Goal: Task Accomplishment & Management: Manage account settings

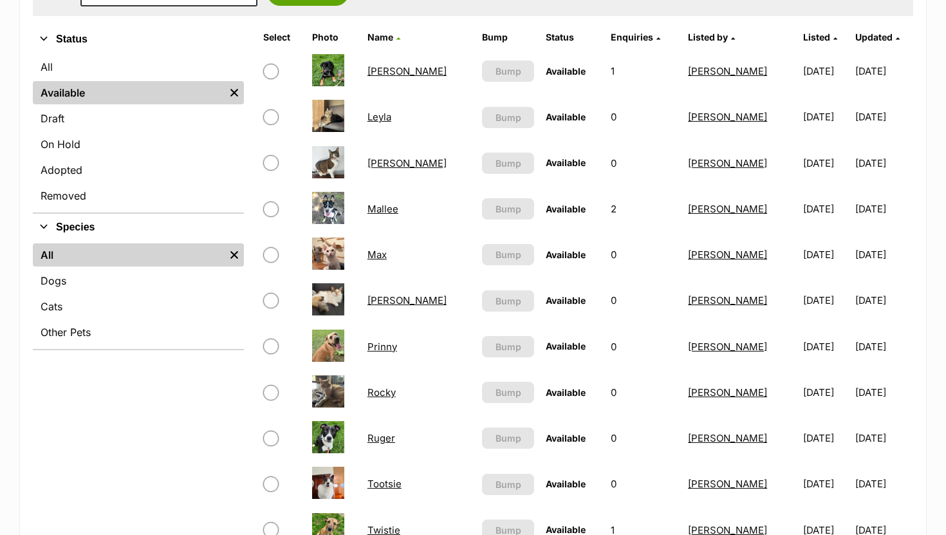
scroll to position [297, 0]
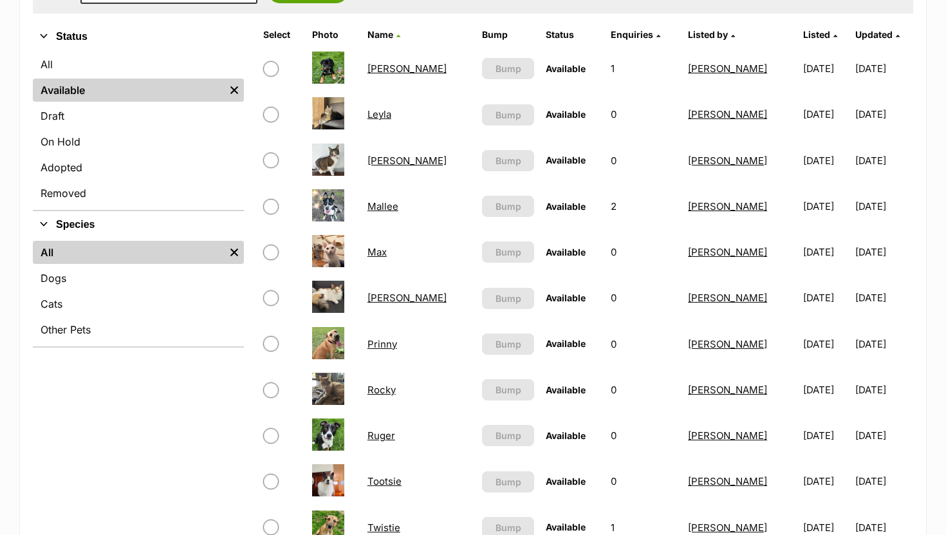
click at [394, 386] on link "Rocky" at bounding box center [382, 390] width 28 height 12
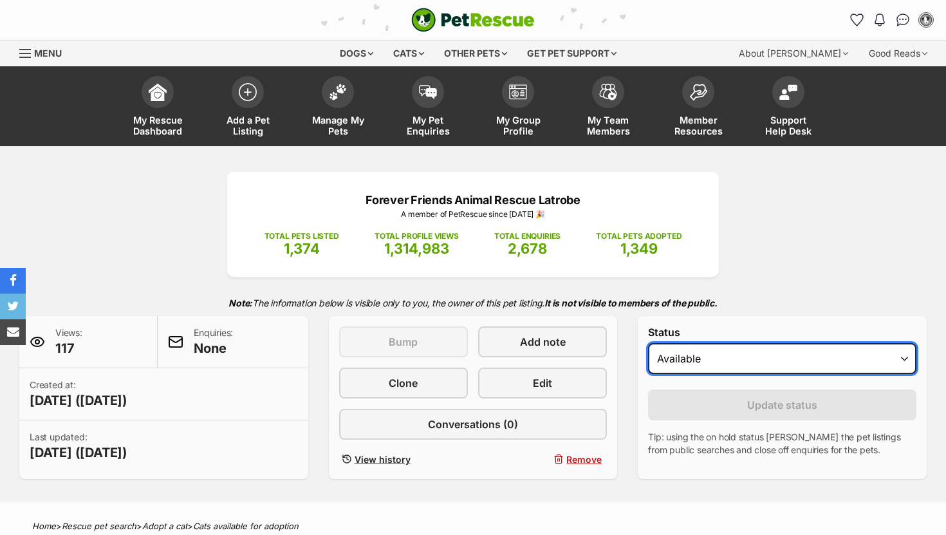
click at [686, 361] on select "Draft Available On hold Adopted" at bounding box center [782, 358] width 268 height 31
select select "on_hold"
click at [648, 344] on select "Draft Available On hold Adopted" at bounding box center [782, 358] width 268 height 31
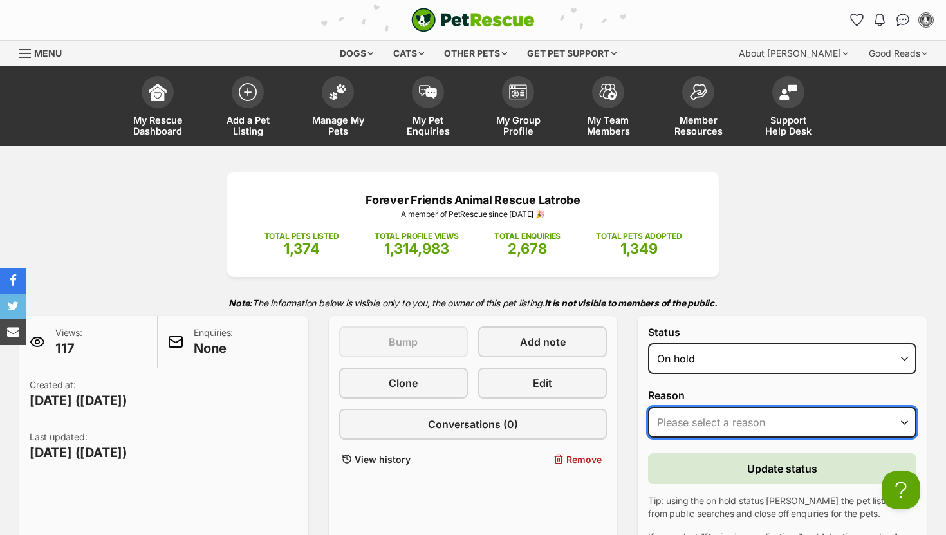
click at [680, 414] on select "Please select a reason Medical reasons Reviewing applications Adoption pending …" at bounding box center [782, 422] width 268 height 31
select select "adoption_pending"
click at [648, 407] on select "Please select a reason Medical reasons Reviewing applications Adoption pending …" at bounding box center [782, 422] width 268 height 31
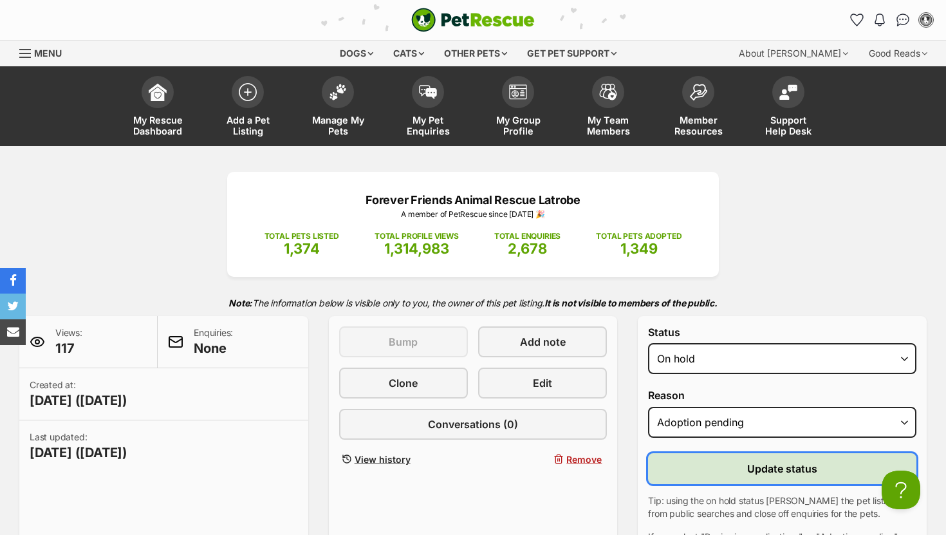
click at [689, 465] on button "Update status" at bounding box center [782, 468] width 268 height 31
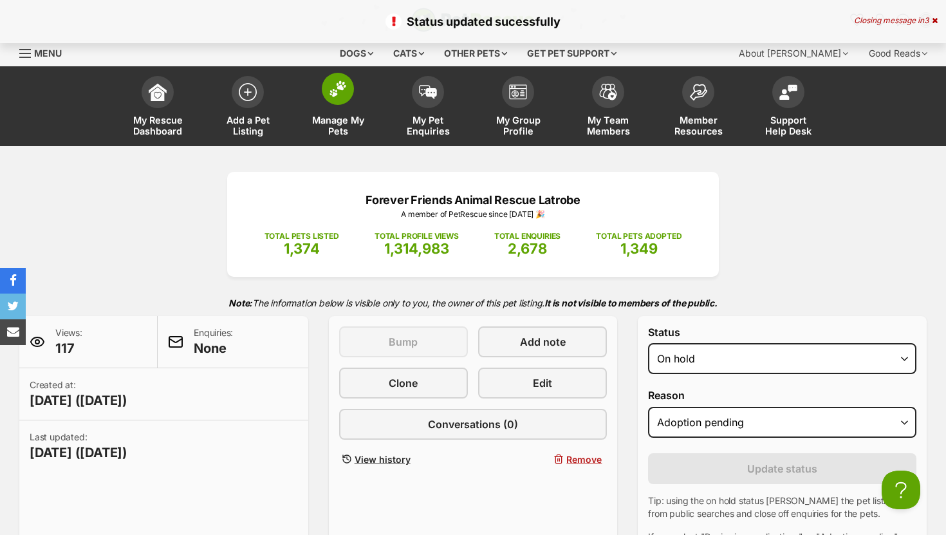
click at [331, 91] on img at bounding box center [338, 88] width 18 height 17
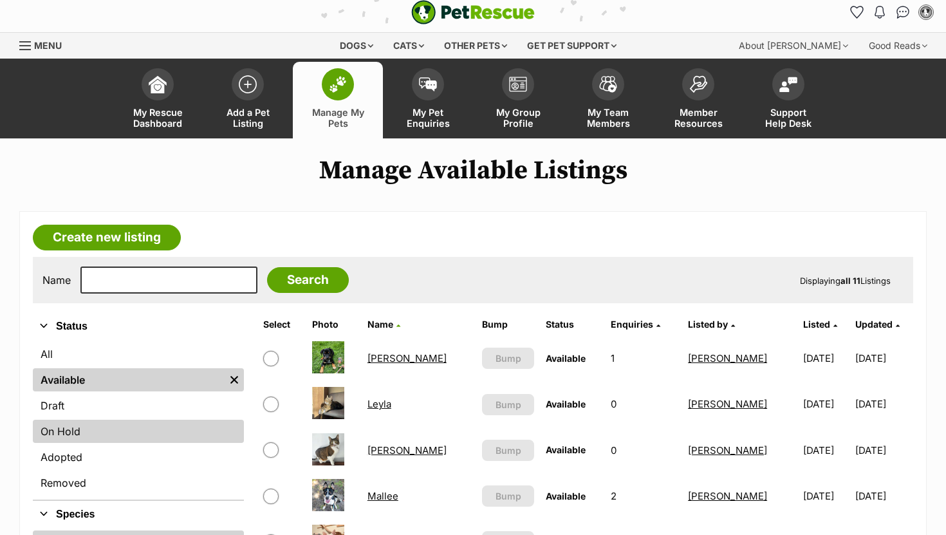
scroll to position [12, 0]
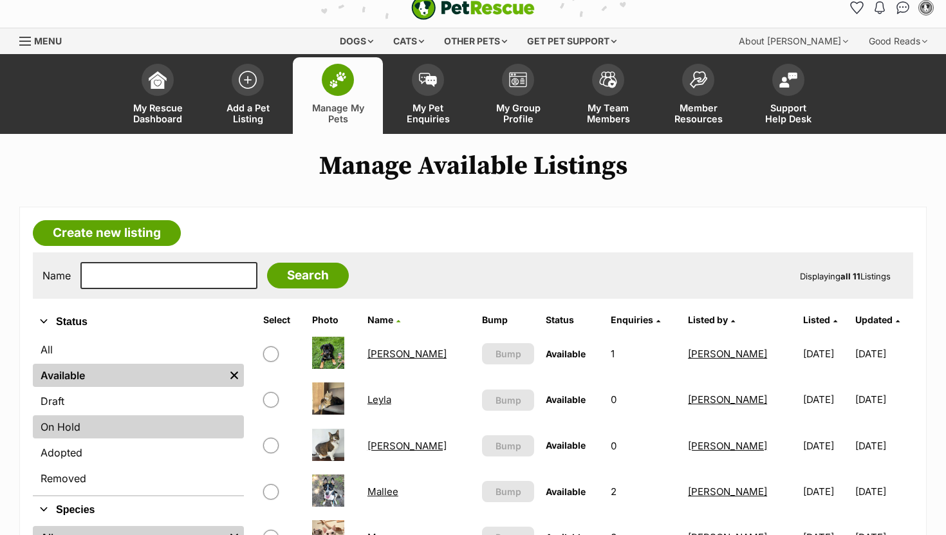
click at [99, 428] on link "On Hold" at bounding box center [138, 426] width 211 height 23
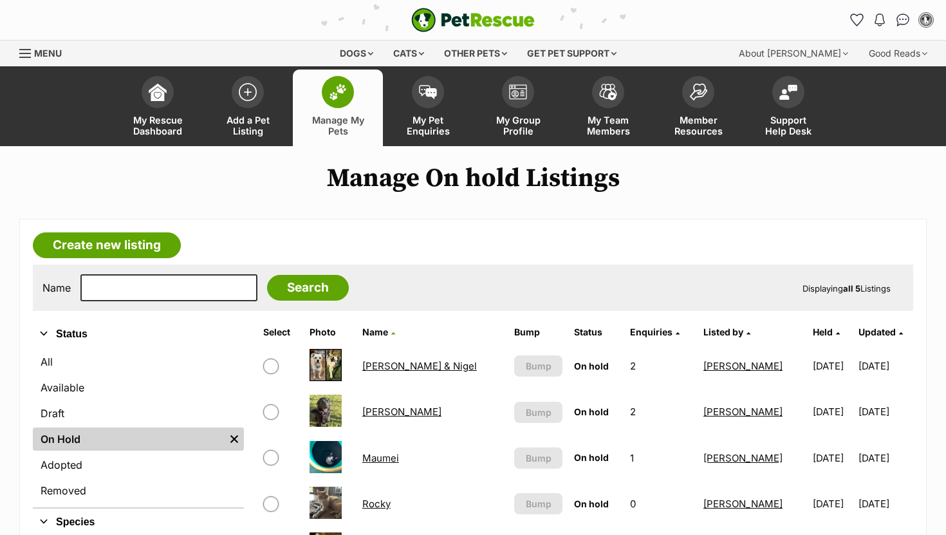
click at [420, 366] on link "[PERSON_NAME] & Nigel" at bounding box center [419, 366] width 115 height 12
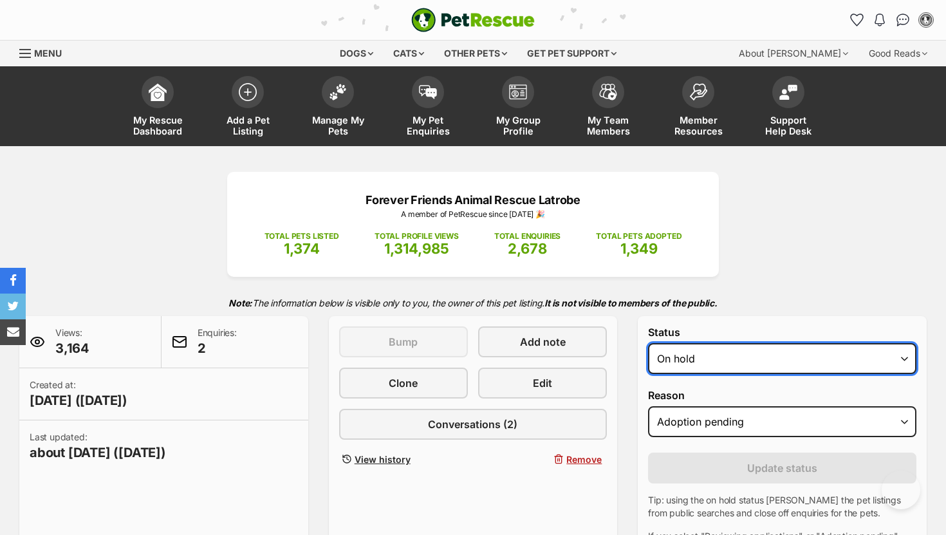
click at [727, 355] on select "Draft - not available as listing has enquires Available On hold Adopted" at bounding box center [782, 358] width 268 height 31
select select "rehomed"
click at [648, 344] on select "Draft - not available as listing has enquires Available On hold Adopted" at bounding box center [782, 358] width 268 height 31
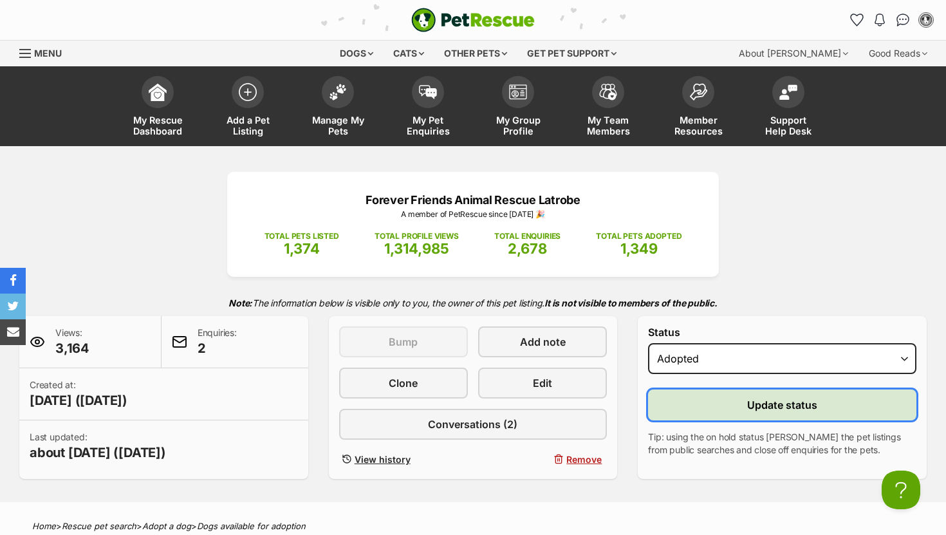
click at [698, 409] on button "Update status" at bounding box center [782, 404] width 268 height 31
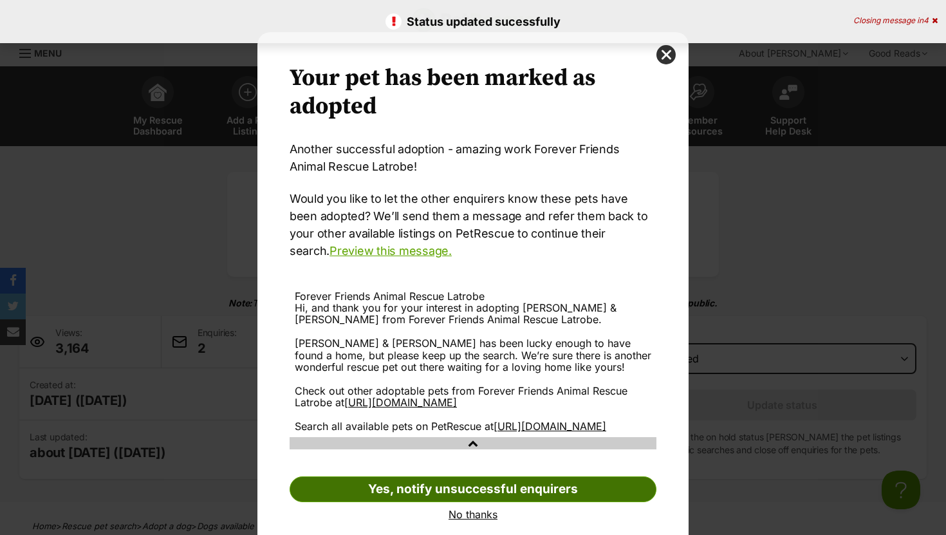
click at [559, 502] on link "Yes, notify unsuccessful enquirers" at bounding box center [473, 489] width 367 height 26
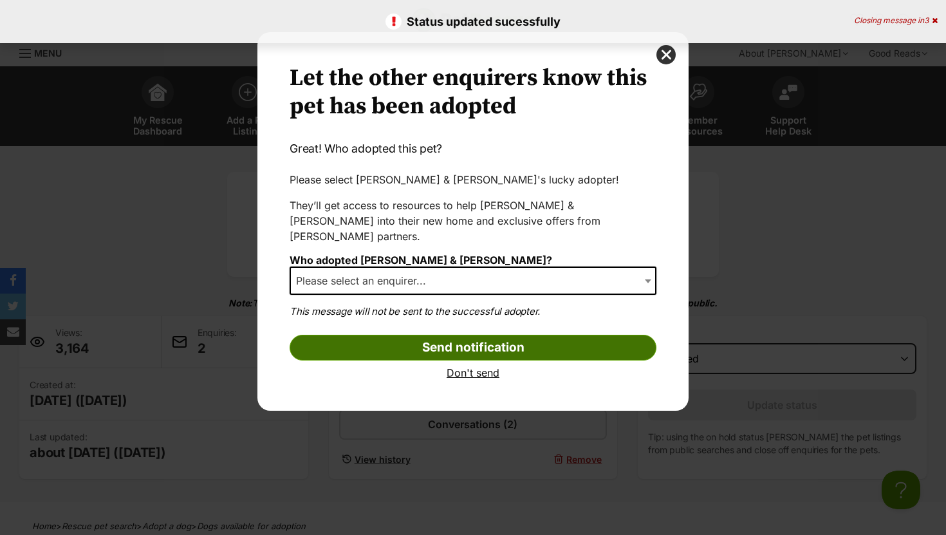
click at [438, 340] on input "Send notification" at bounding box center [473, 348] width 367 height 26
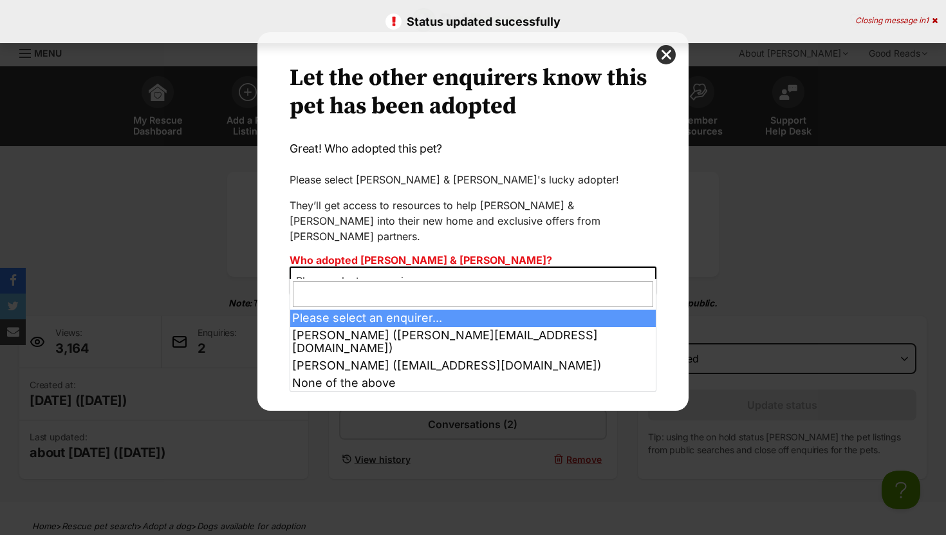
click at [424, 272] on span "Please select an enquirer..." at bounding box center [365, 281] width 148 height 18
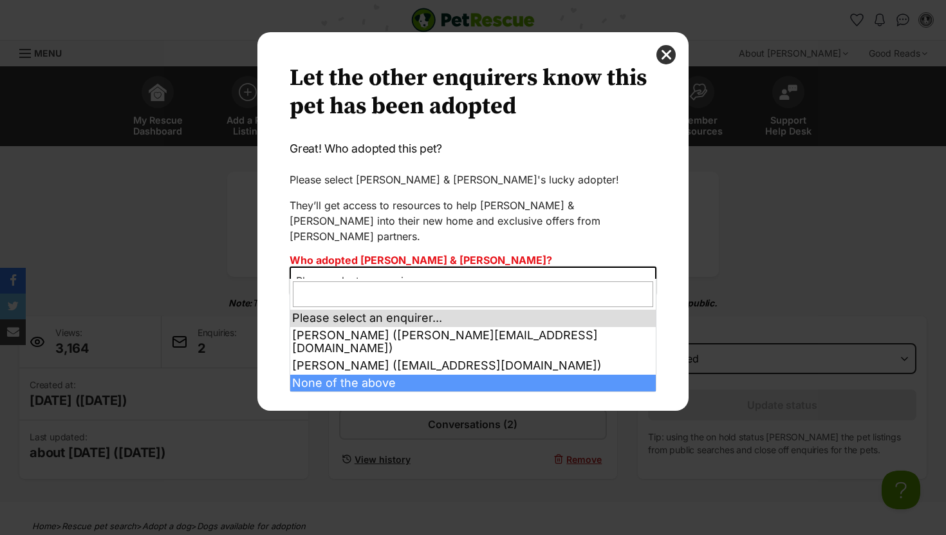
select select "other"
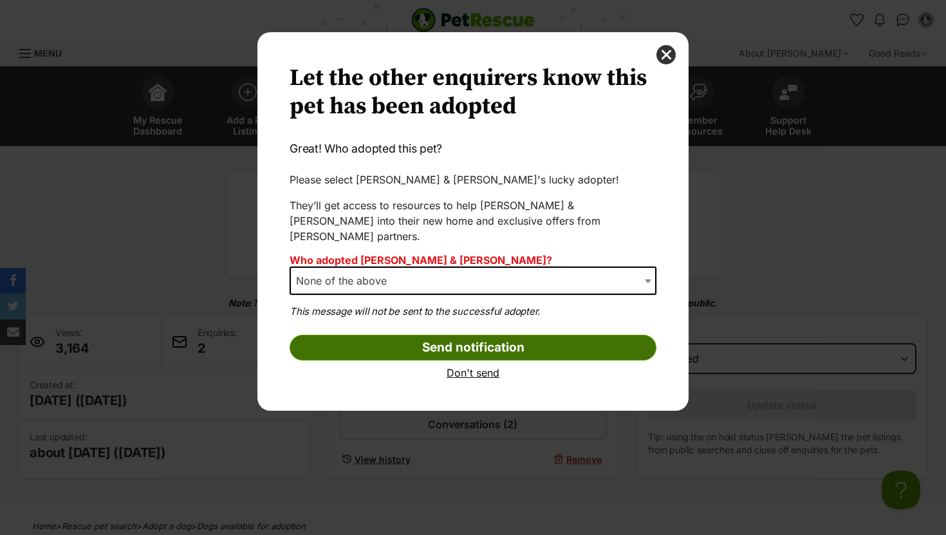
click at [398, 335] on input "Send notification" at bounding box center [473, 348] width 367 height 26
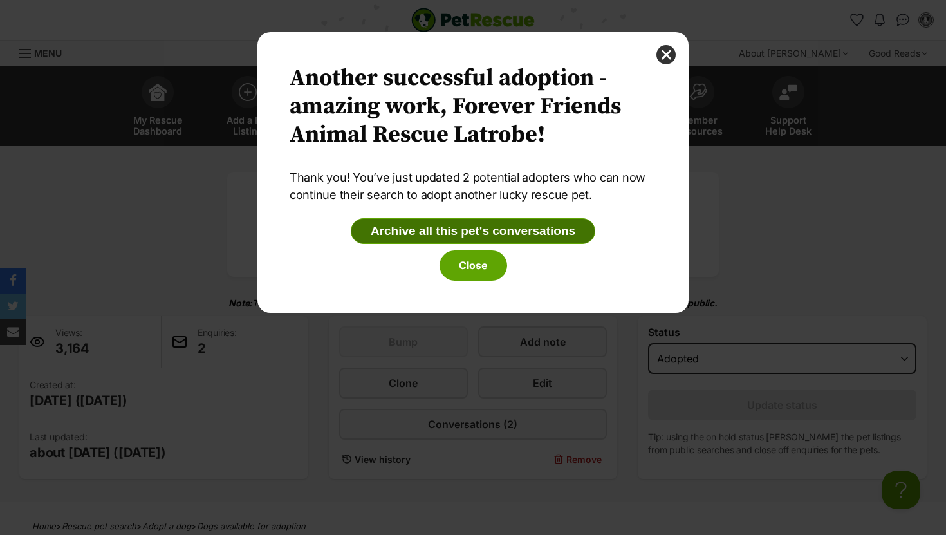
click at [402, 234] on button "Archive all this pet's conversations" at bounding box center [473, 231] width 245 height 26
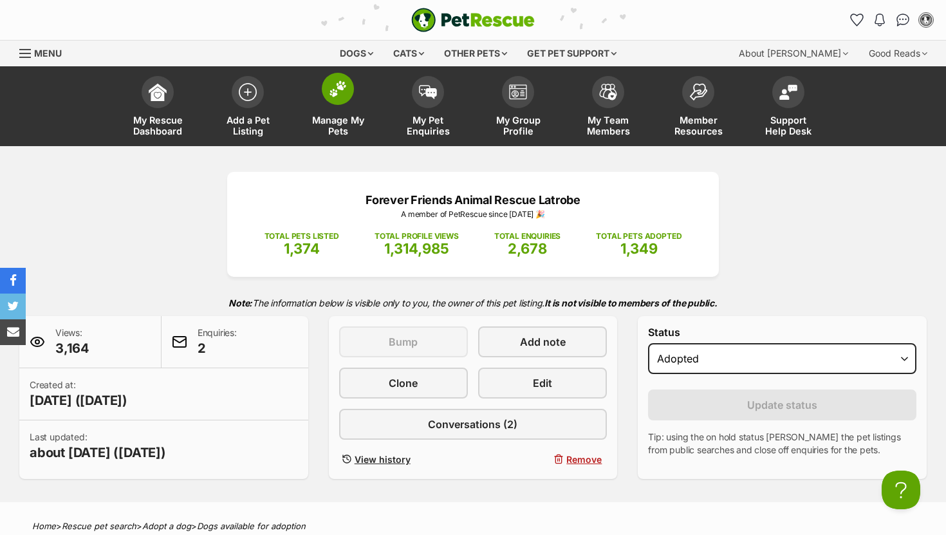
click at [342, 95] on img at bounding box center [338, 88] width 18 height 17
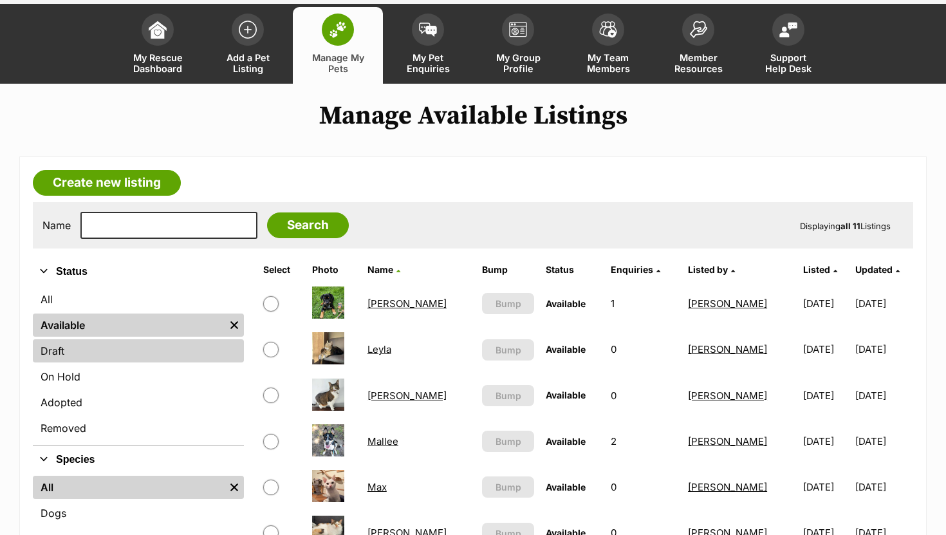
scroll to position [162, 0]
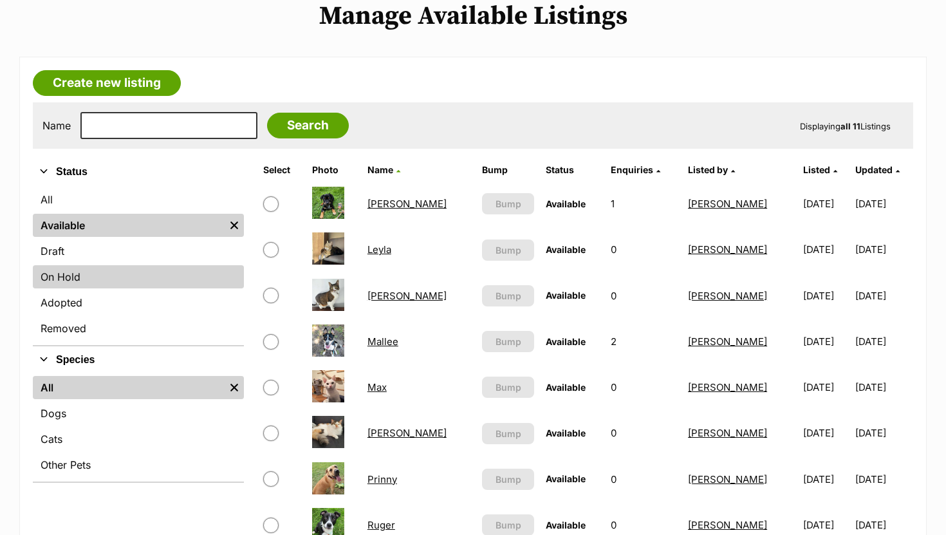
click at [110, 281] on link "On Hold" at bounding box center [138, 276] width 211 height 23
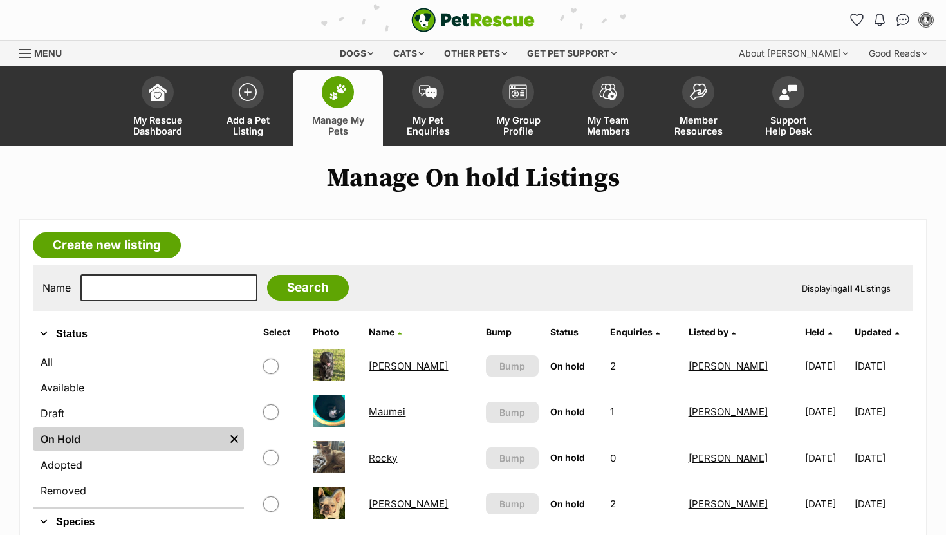
click at [389, 365] on link "[PERSON_NAME]" at bounding box center [408, 366] width 79 height 12
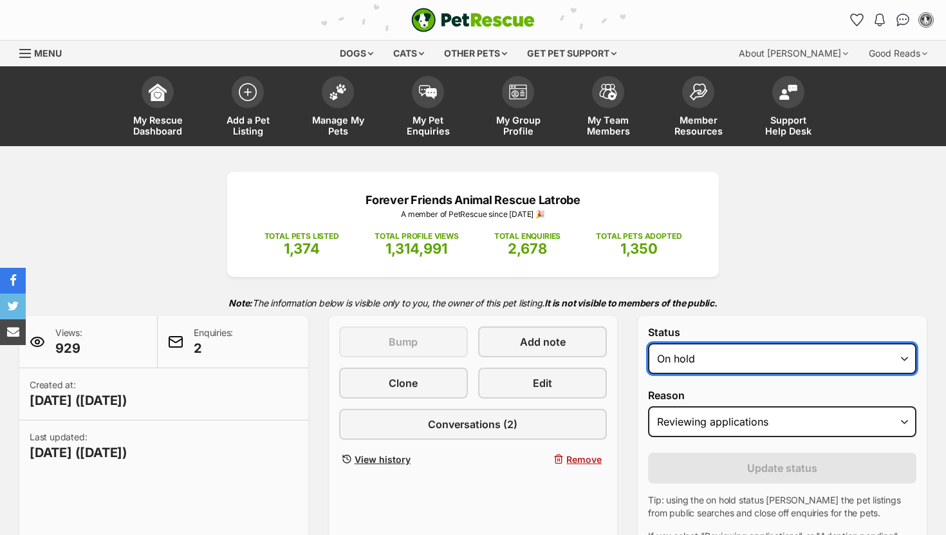
click at [678, 354] on select "Draft - not available as listing has enquires Available On hold Adopted" at bounding box center [782, 358] width 268 height 31
select select "rehomed"
click at [648, 344] on select "Draft - not available as listing has enquires Available On hold Adopted" at bounding box center [782, 358] width 268 height 31
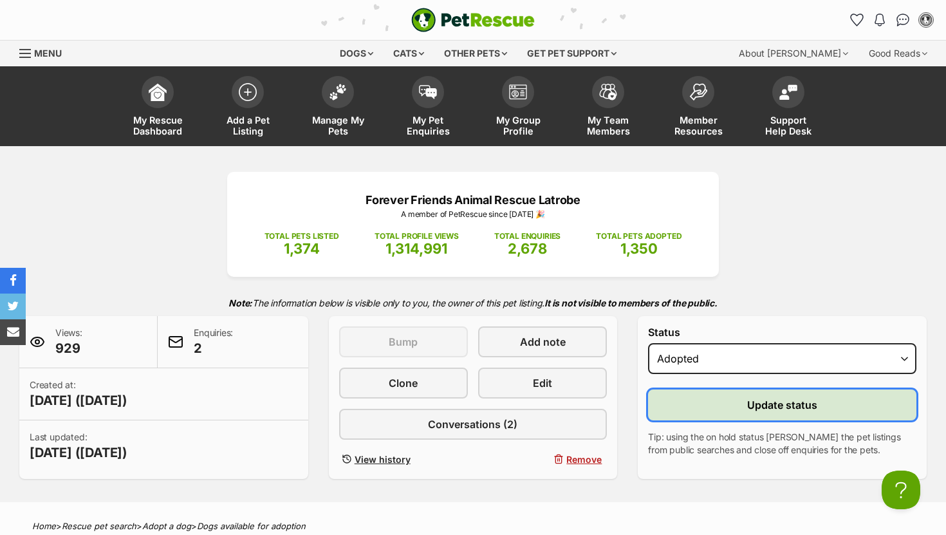
click at [674, 402] on button "Update status" at bounding box center [782, 404] width 268 height 31
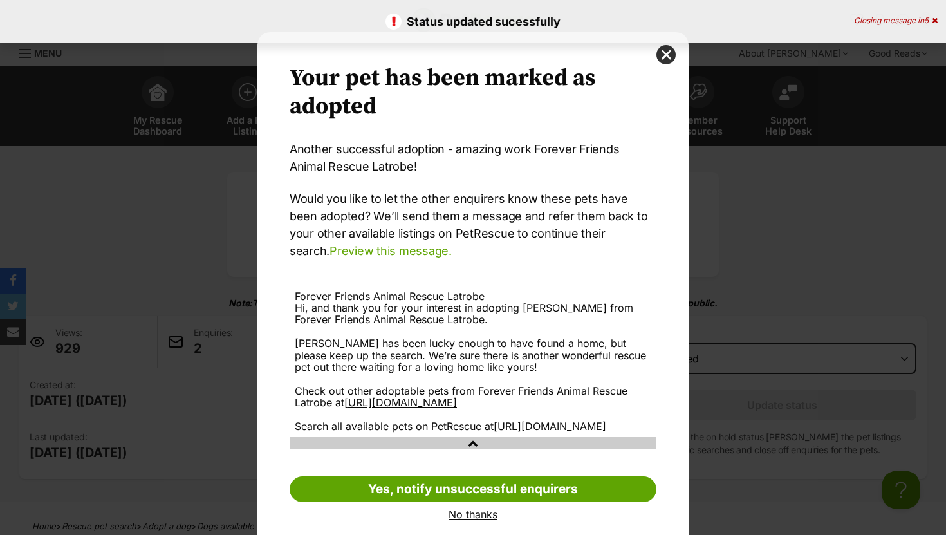
scroll to position [41, 0]
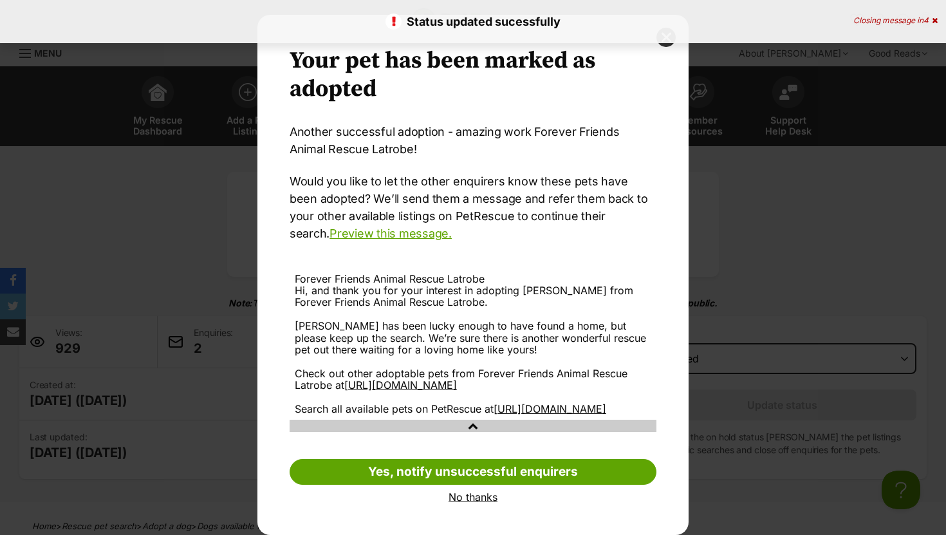
click at [377, 461] on link "Yes, notify unsuccessful enquirers" at bounding box center [473, 472] width 367 height 26
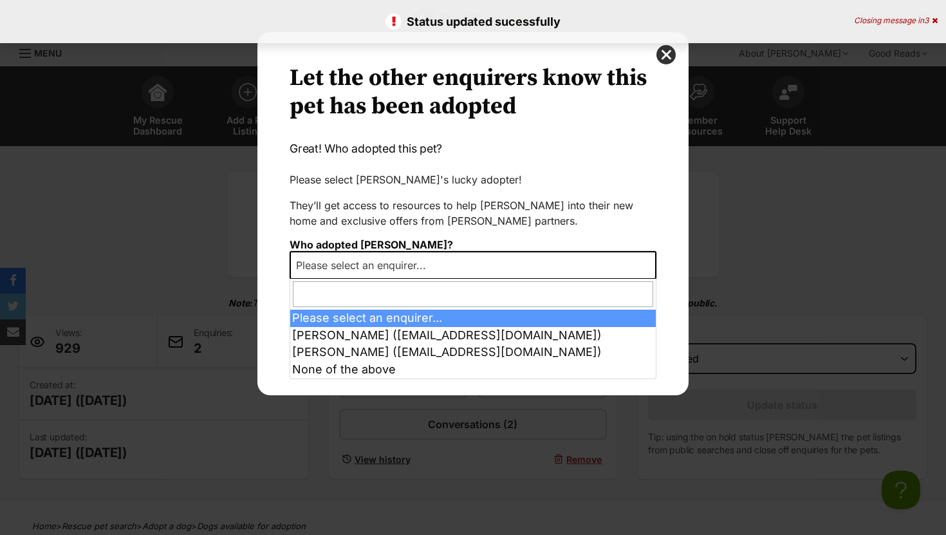
click at [377, 257] on span "Please select an enquirer..." at bounding box center [365, 265] width 148 height 18
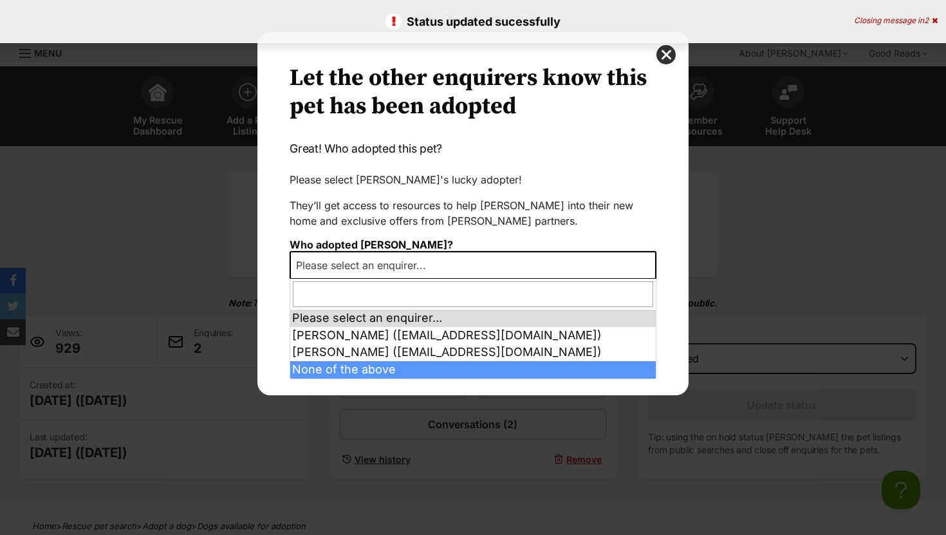
select select "other"
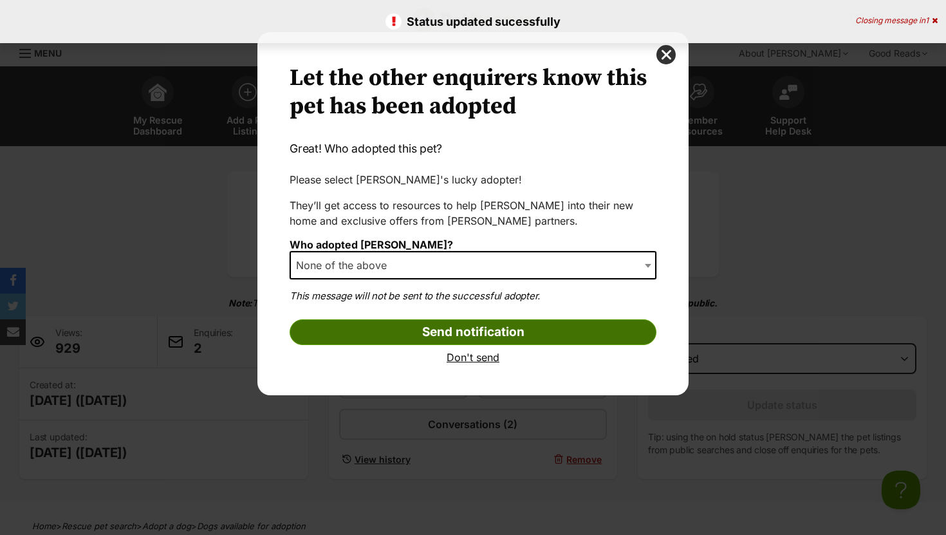
click at [354, 330] on input "Send notification" at bounding box center [473, 332] width 367 height 26
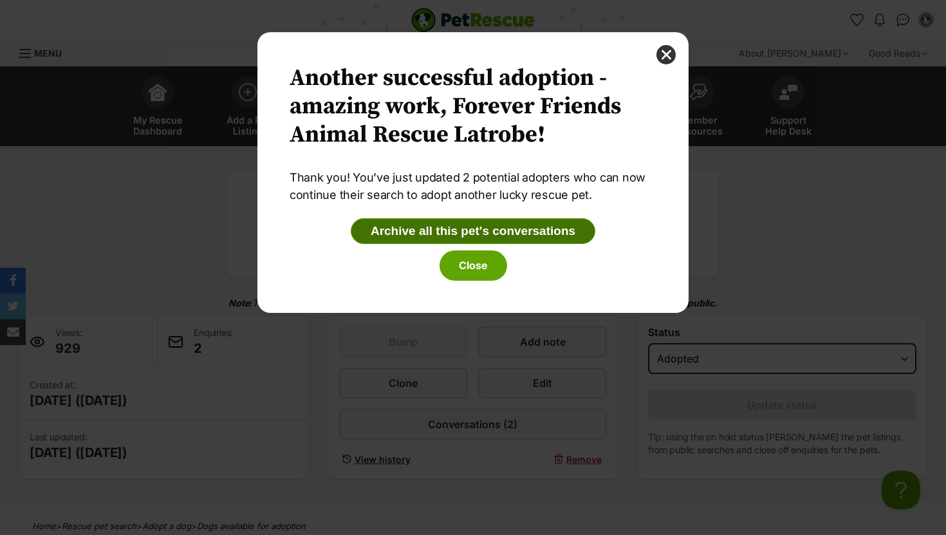
click at [405, 230] on button "Archive all this pet's conversations" at bounding box center [473, 231] width 245 height 26
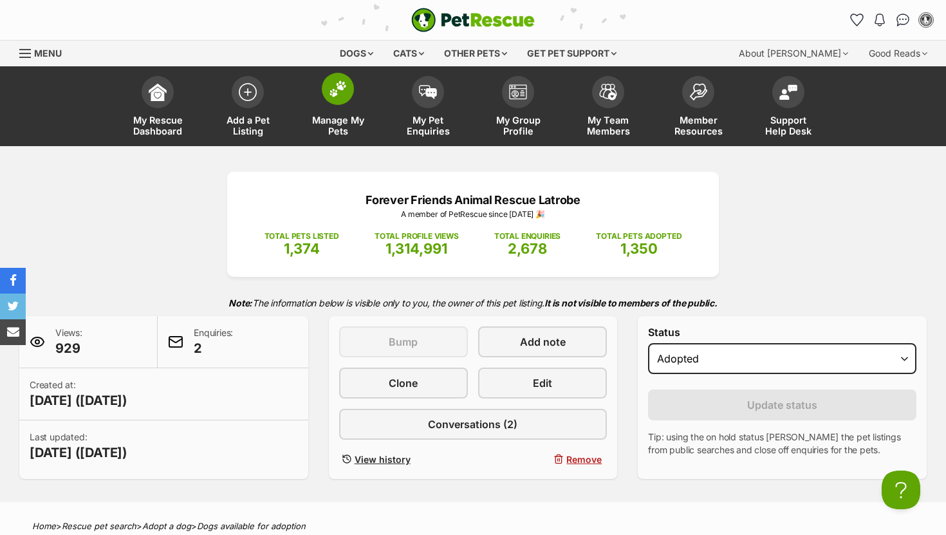
click at [343, 93] on img at bounding box center [338, 88] width 18 height 17
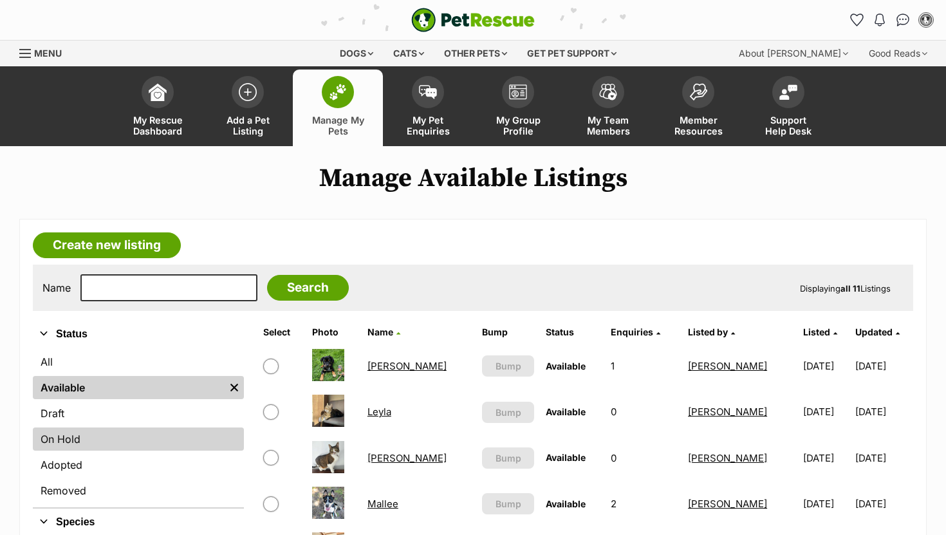
click at [77, 440] on link "On Hold" at bounding box center [138, 438] width 211 height 23
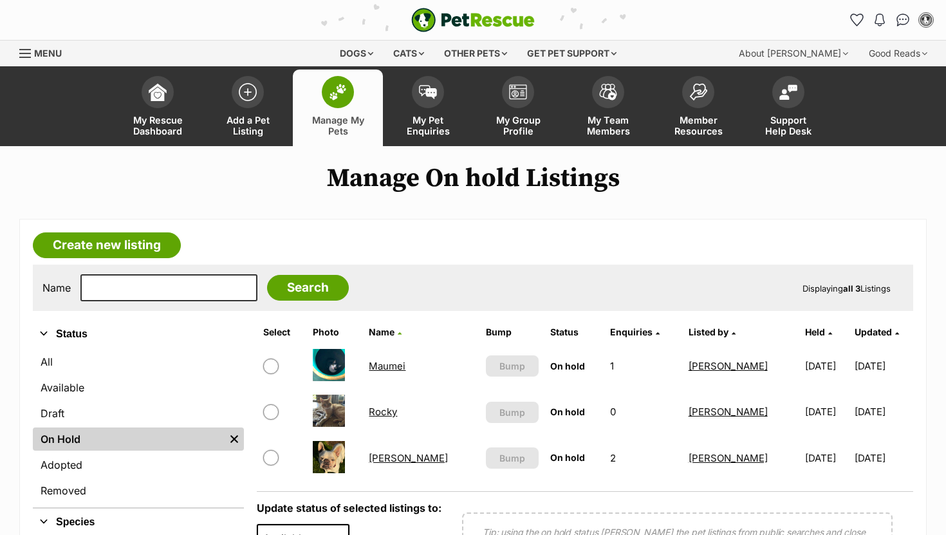
click at [382, 456] on link "[PERSON_NAME]" at bounding box center [408, 458] width 79 height 12
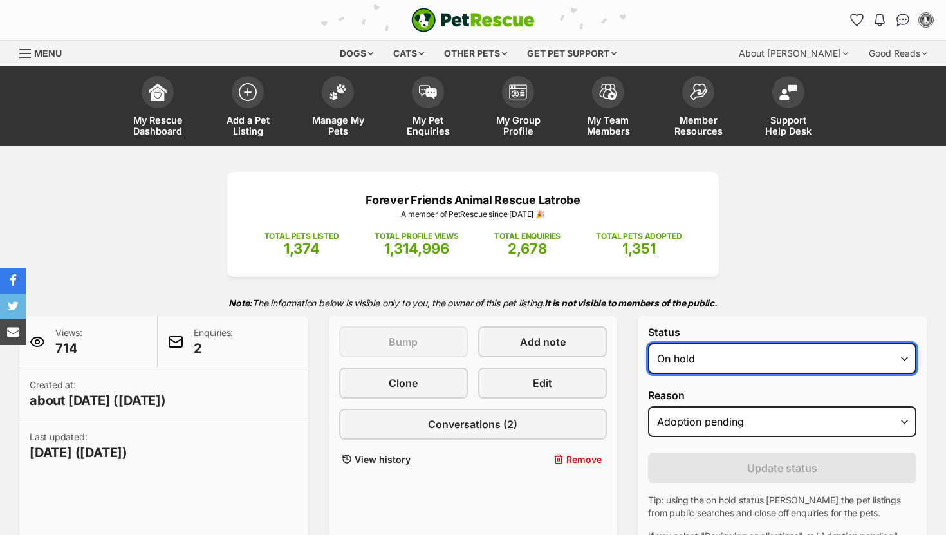
click at [671, 361] on select "Draft - not available as listing has enquires Available On hold Adopted" at bounding box center [782, 358] width 268 height 31
click at [675, 366] on select "Draft - not available as listing has enquires Available On hold Adopted" at bounding box center [782, 358] width 268 height 31
select select "rehomed"
click at [648, 344] on select "Draft - not available as listing has enquires Available On hold Adopted" at bounding box center [782, 358] width 268 height 31
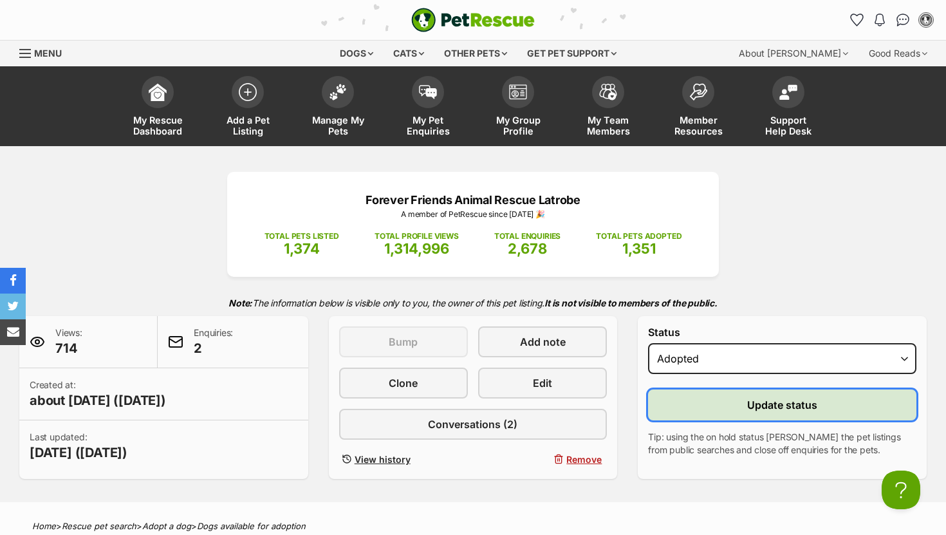
click at [672, 405] on button "Update status" at bounding box center [782, 404] width 268 height 31
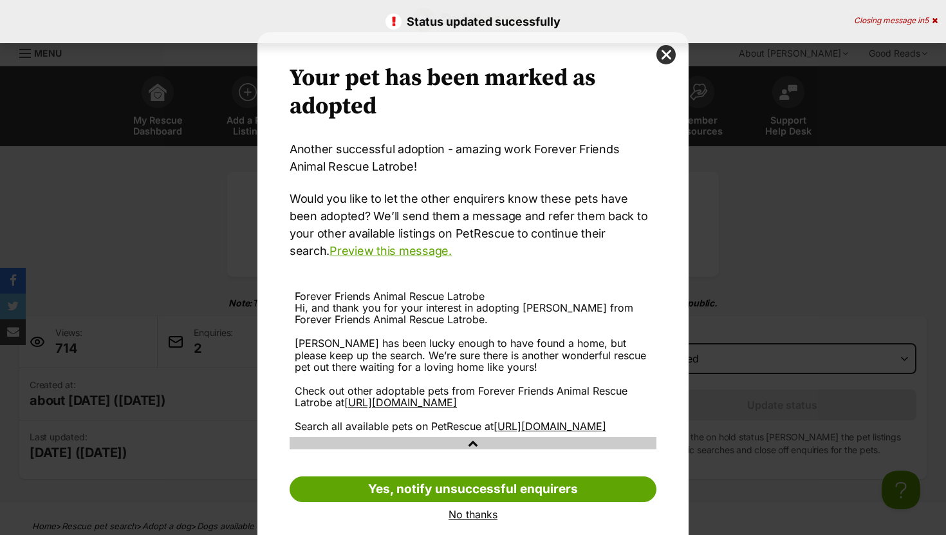
scroll to position [41, 0]
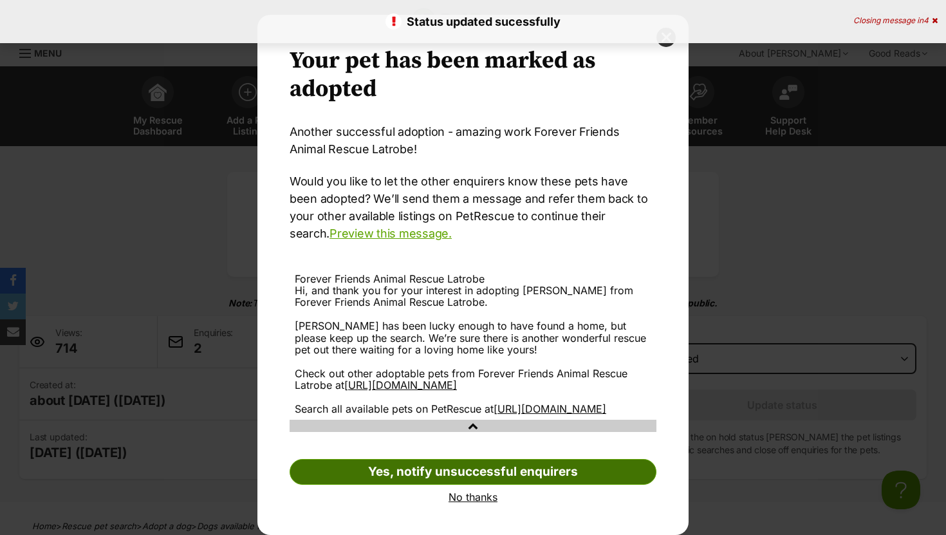
click at [381, 465] on link "Yes, notify unsuccessful enquirers" at bounding box center [473, 472] width 367 height 26
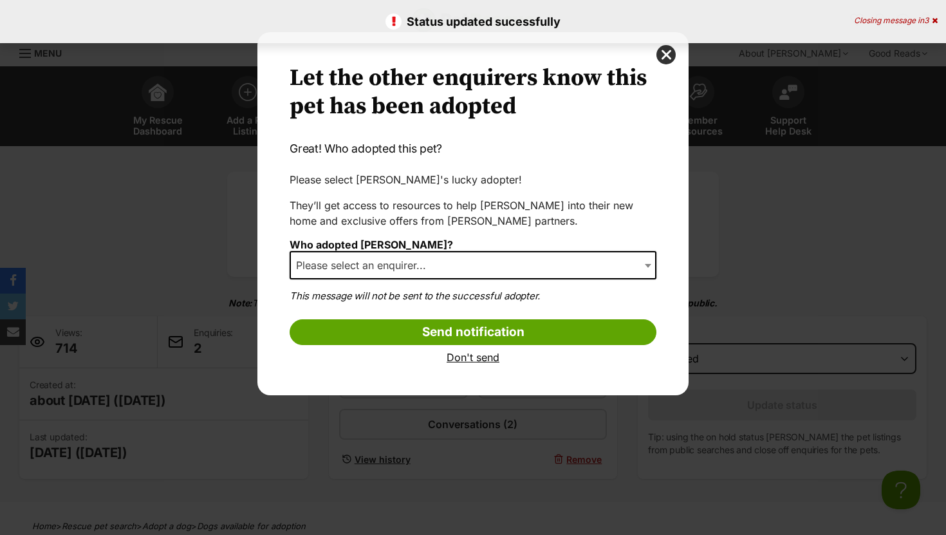
scroll to position [0, 0]
click at [384, 267] on span "Please select an enquirer..." at bounding box center [365, 265] width 148 height 18
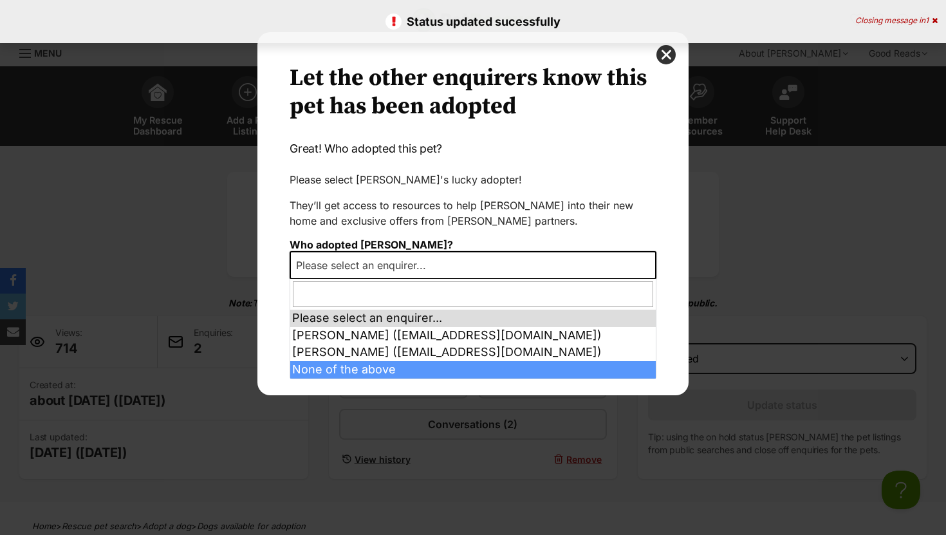
select select "other"
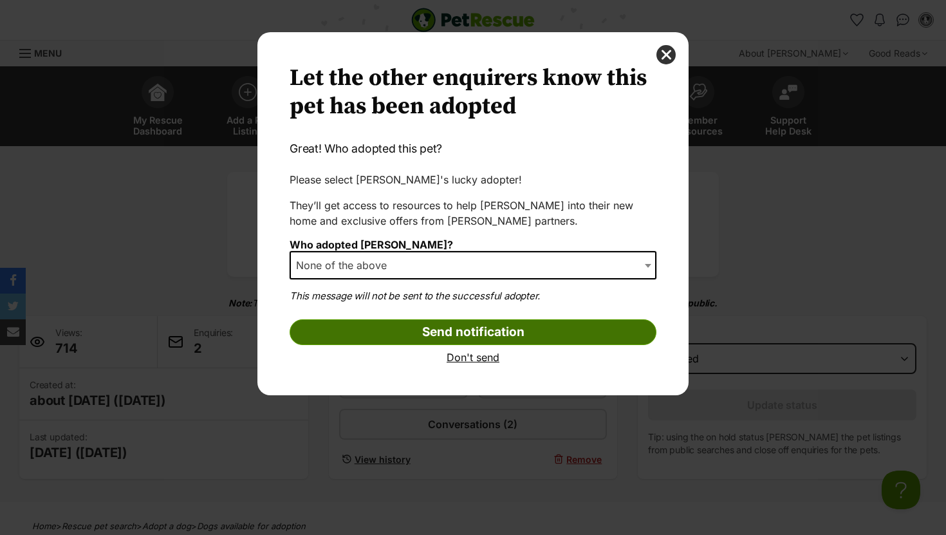
click at [350, 329] on input "Send notification" at bounding box center [473, 332] width 367 height 26
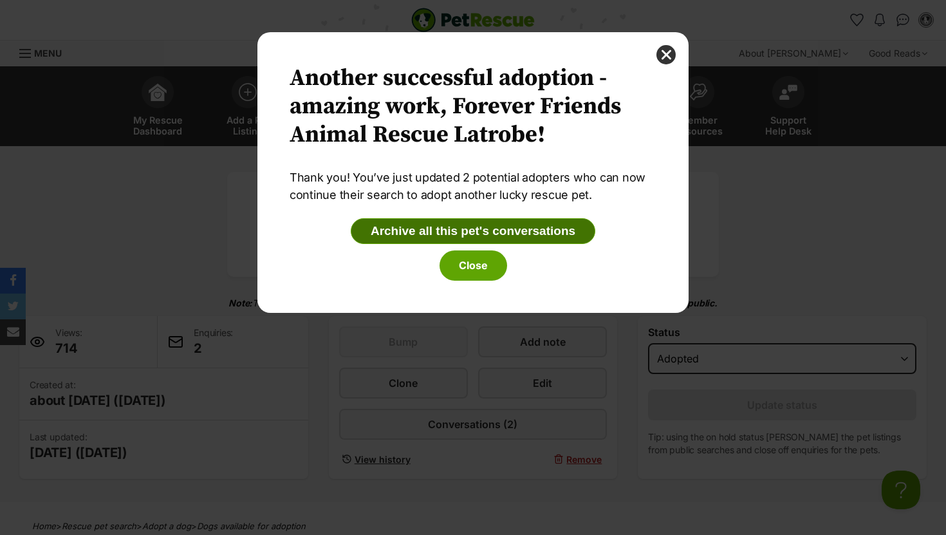
click at [394, 233] on button "Archive all this pet's conversations" at bounding box center [473, 231] width 245 height 26
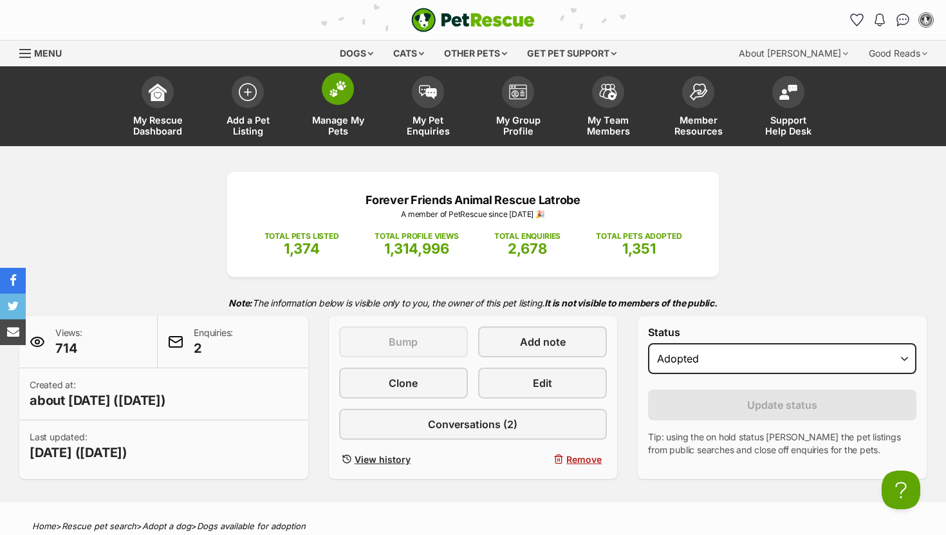
click at [340, 93] on img at bounding box center [338, 88] width 18 height 17
